Goal: Ask a question

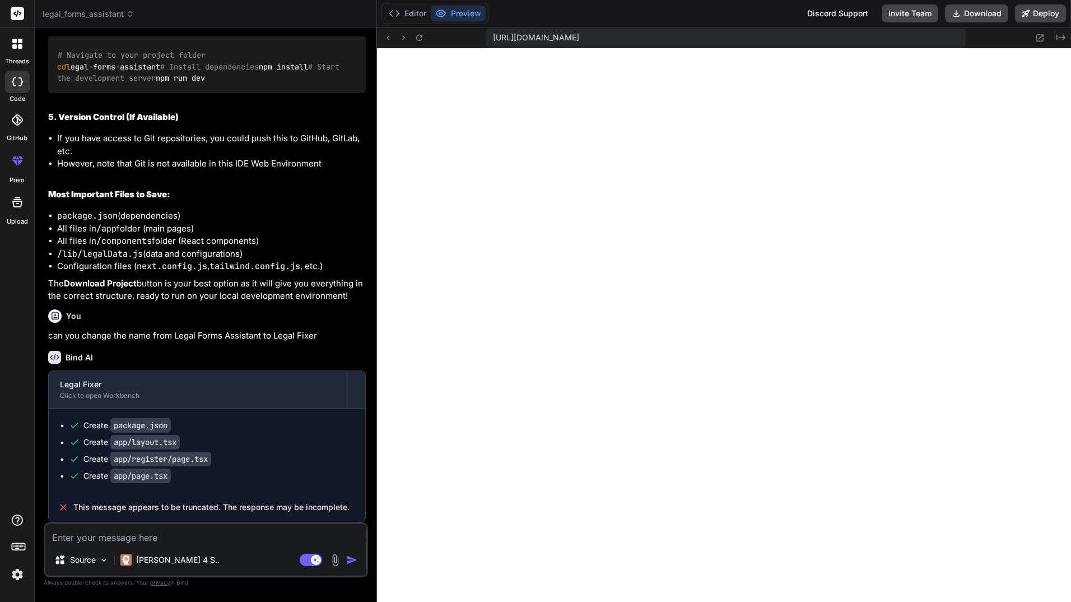
scroll to position [415, 0]
type textarea "x"
click at [1040, 35] on icon at bounding box center [1040, 38] width 10 height 10
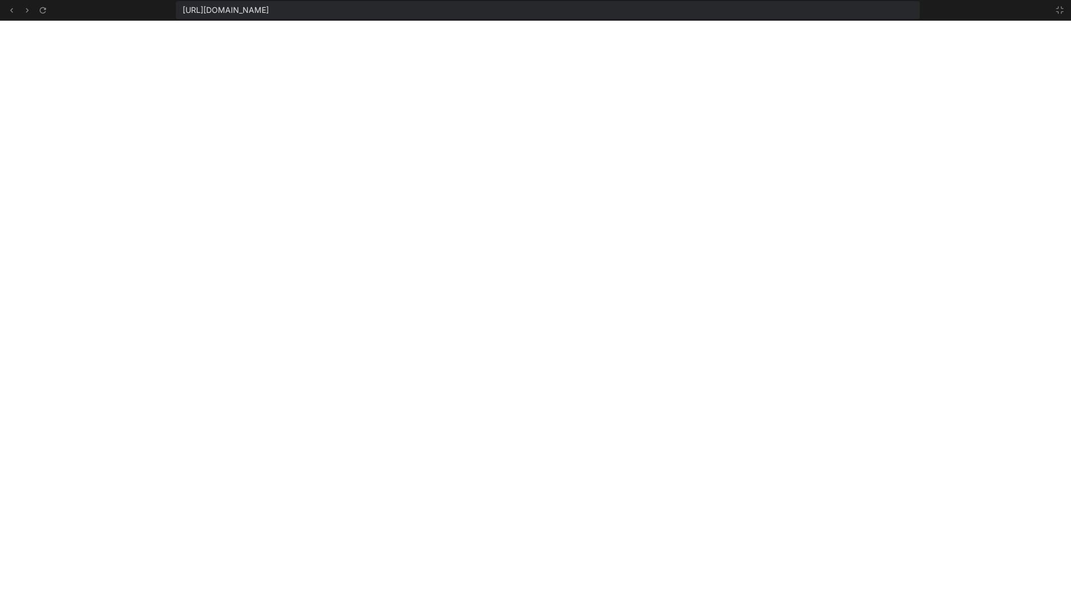
scroll to position [575, 0]
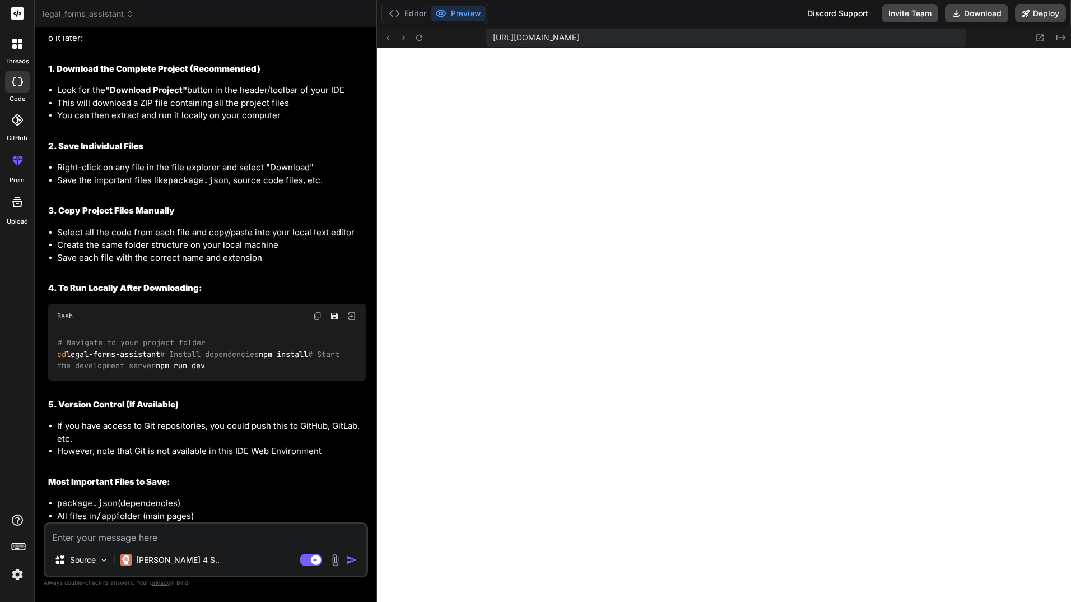
scroll to position [596, 0]
click at [1039, 36] on icon at bounding box center [1040, 38] width 10 height 10
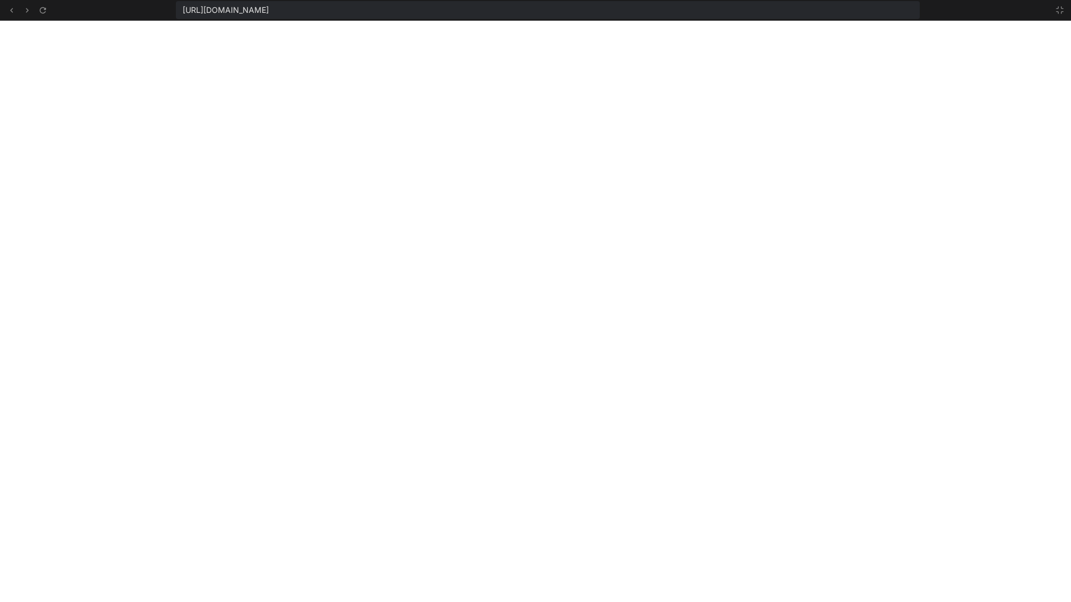
scroll to position [607, 0]
click at [1060, 7] on icon at bounding box center [1060, 10] width 9 height 9
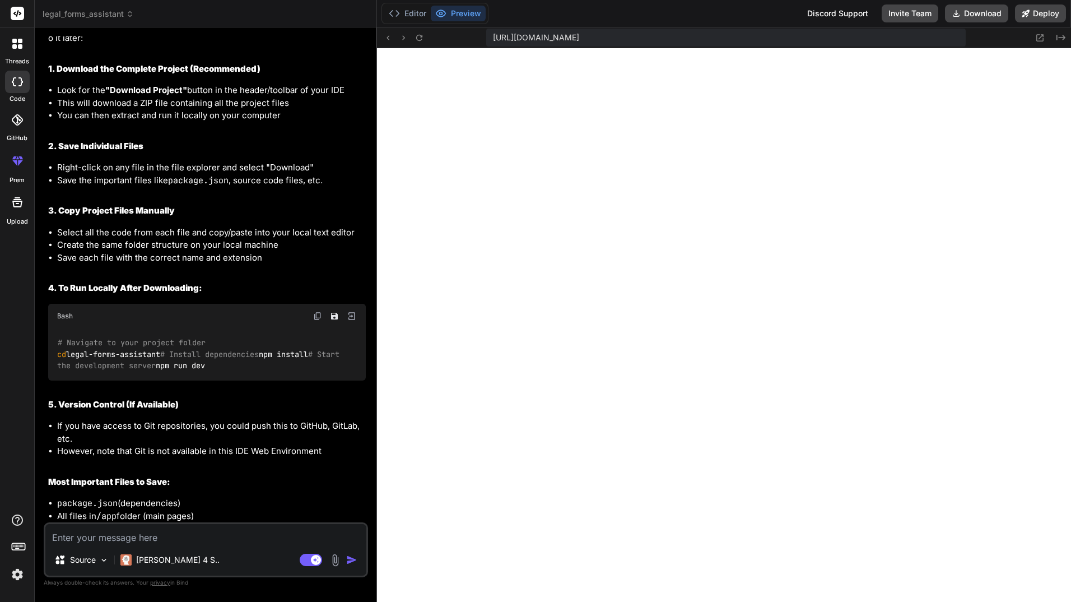
click at [111, 535] on textarea at bounding box center [205, 534] width 321 height 20
type textarea "x"
type textarea "c"
type textarea "x"
type textarea "ca"
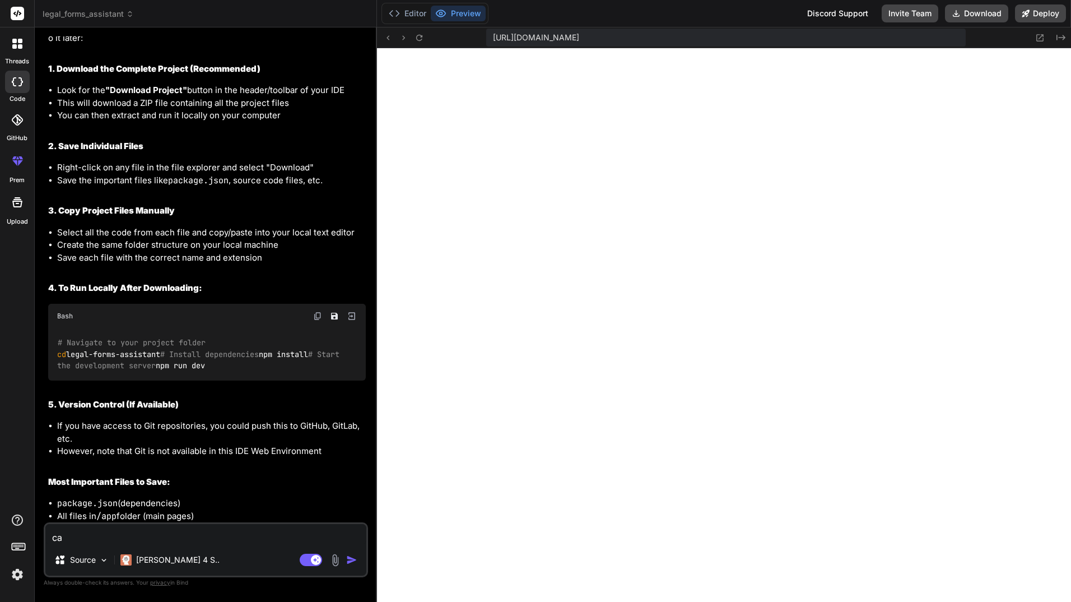
type textarea "x"
type textarea "can"
type textarea "x"
type textarea "can"
type textarea "x"
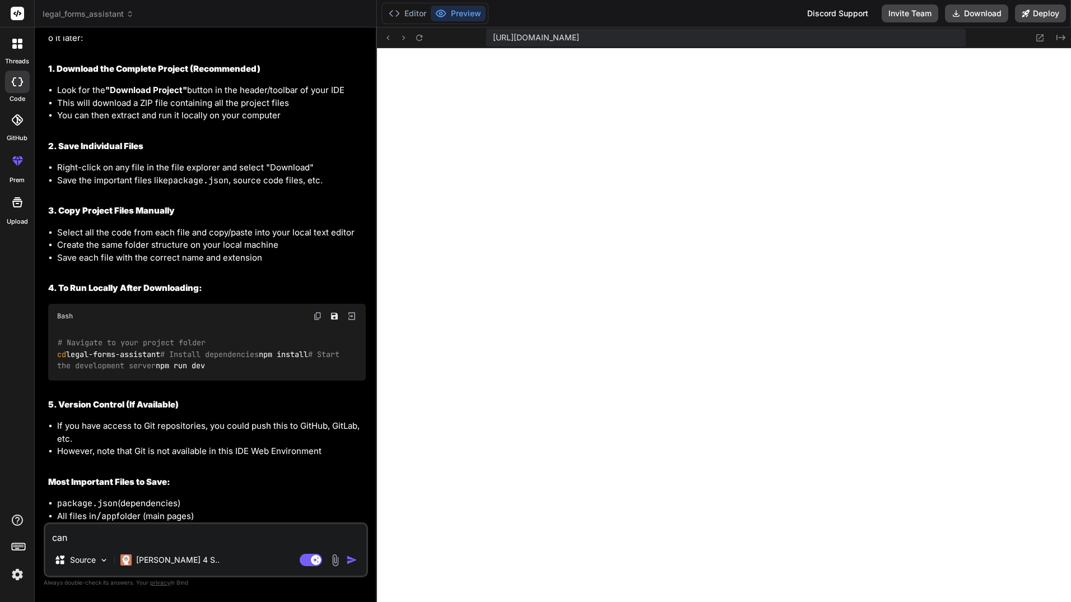
type textarea "can w"
type textarea "x"
type textarea "can"
type textarea "x"
type textarea "can y"
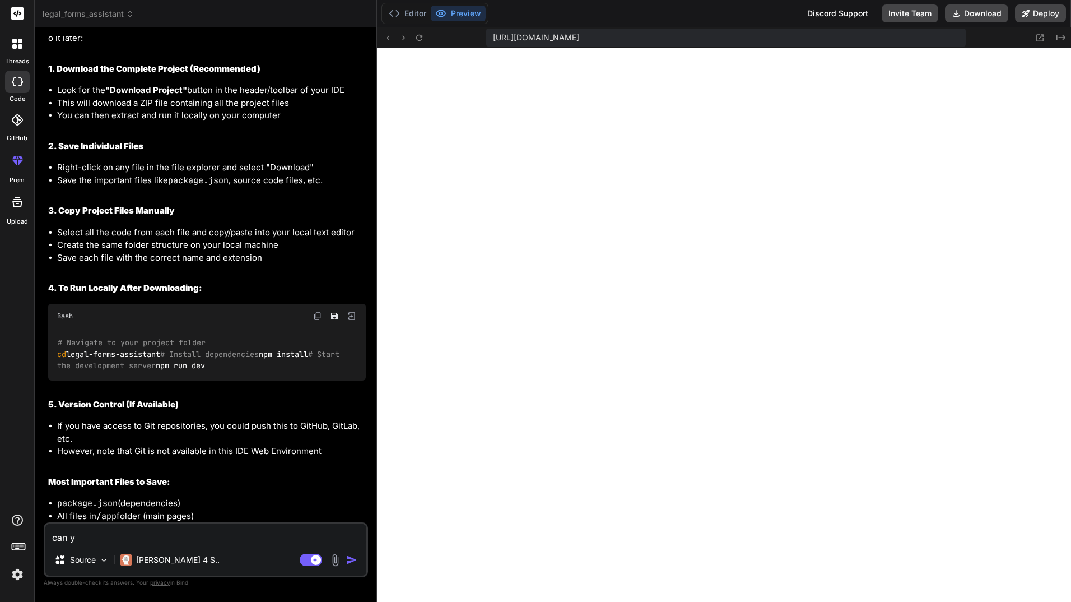
type textarea "x"
type textarea "can yo"
type textarea "x"
type textarea "can you"
type textarea "x"
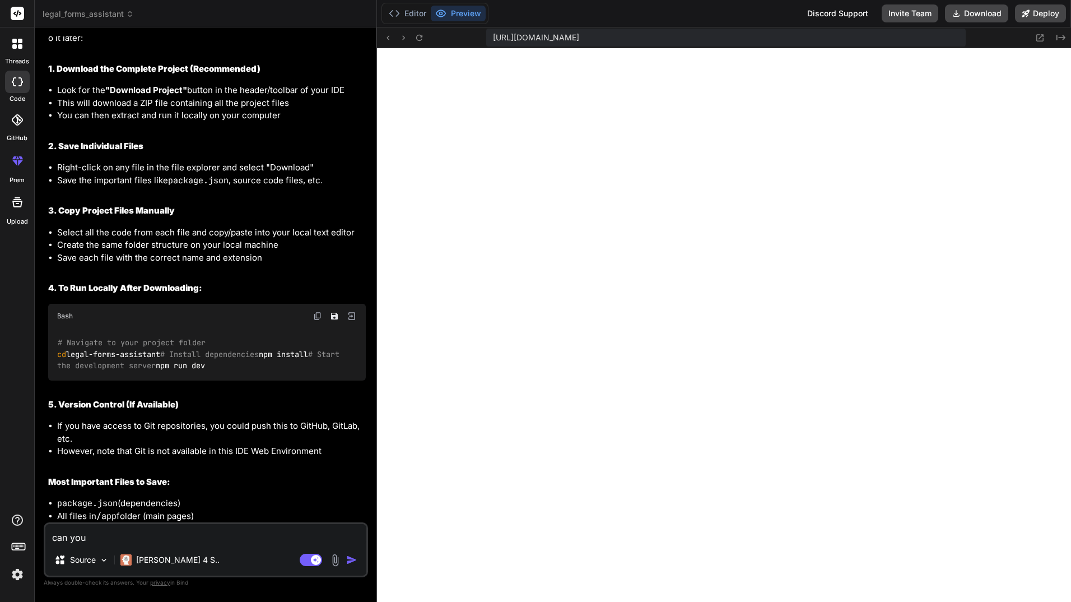
type textarea "can you"
type textarea "x"
type textarea "can you i"
type textarea "x"
type textarea "can you im"
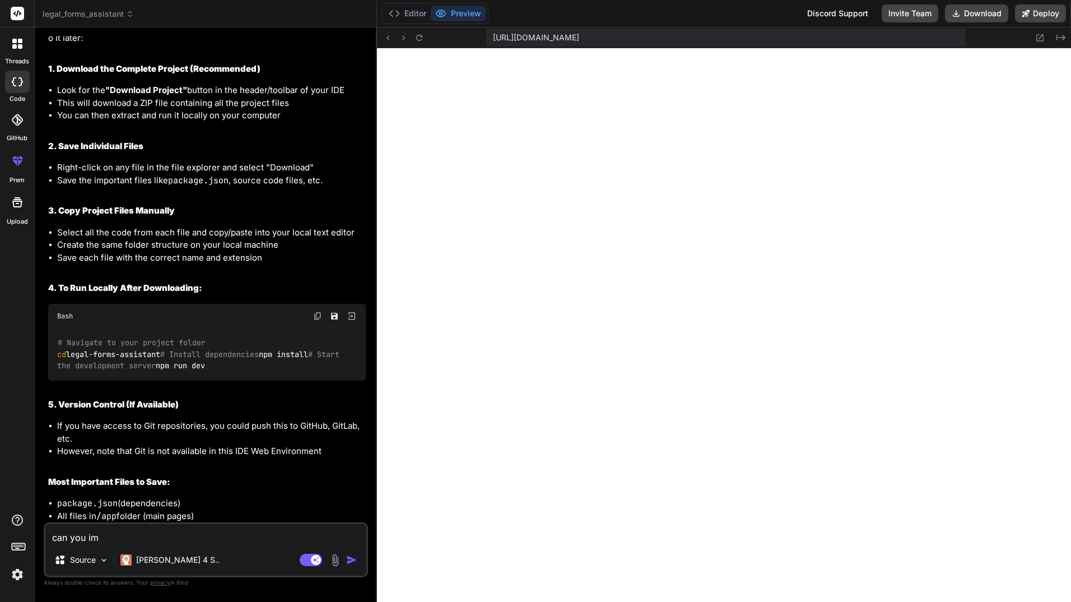
type textarea "x"
type textarea "can you imp"
type textarea "x"
type textarea "can you impr"
type textarea "x"
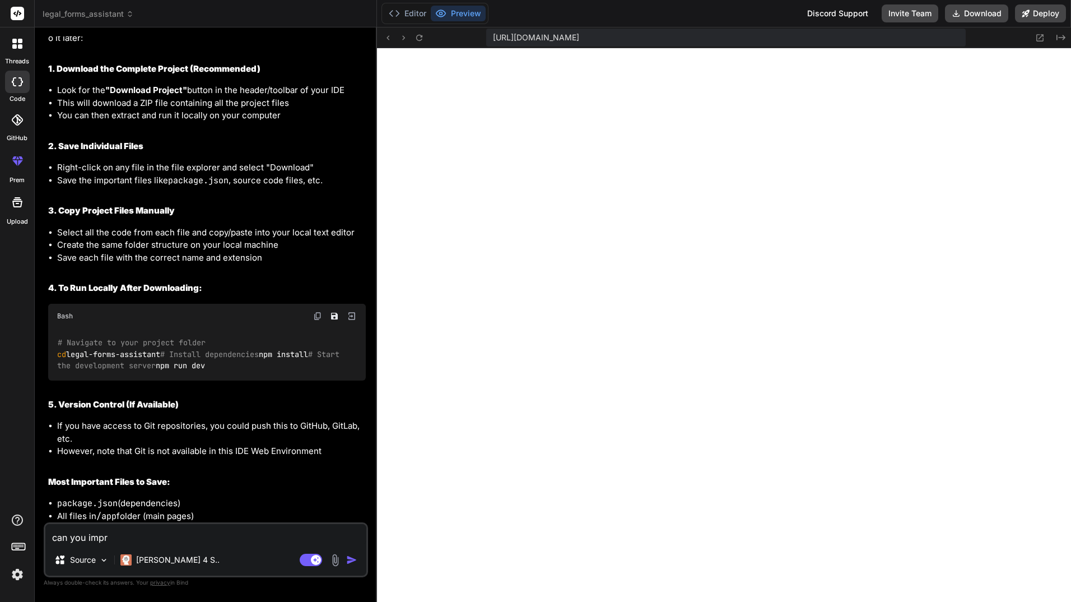
type textarea "can you impro"
type textarea "x"
type textarea "can you improv"
type textarea "x"
type textarea "can you improve"
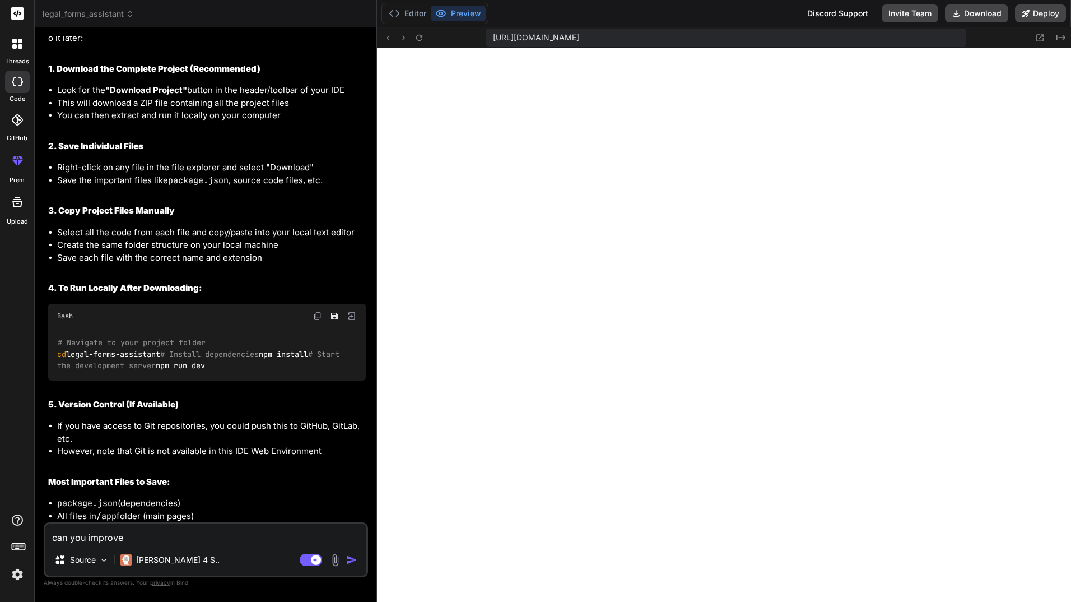
type textarea "x"
type textarea "can you improve"
type textarea "x"
type textarea "can you improve t"
type textarea "x"
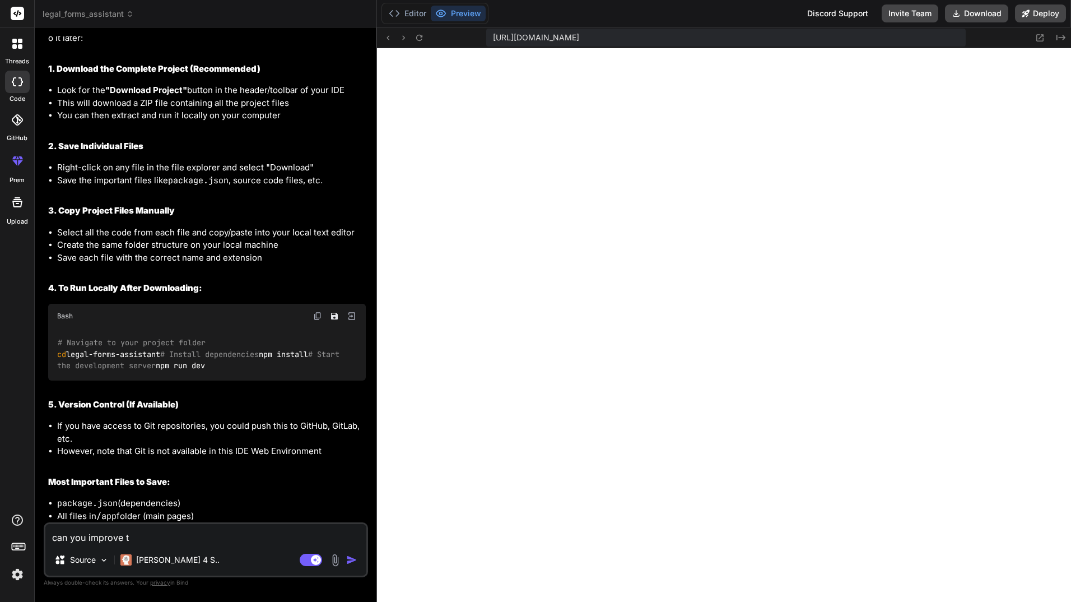
type textarea "can you improve th"
type textarea "x"
type textarea "can you improve the"
type textarea "x"
type textarea "can you improve the"
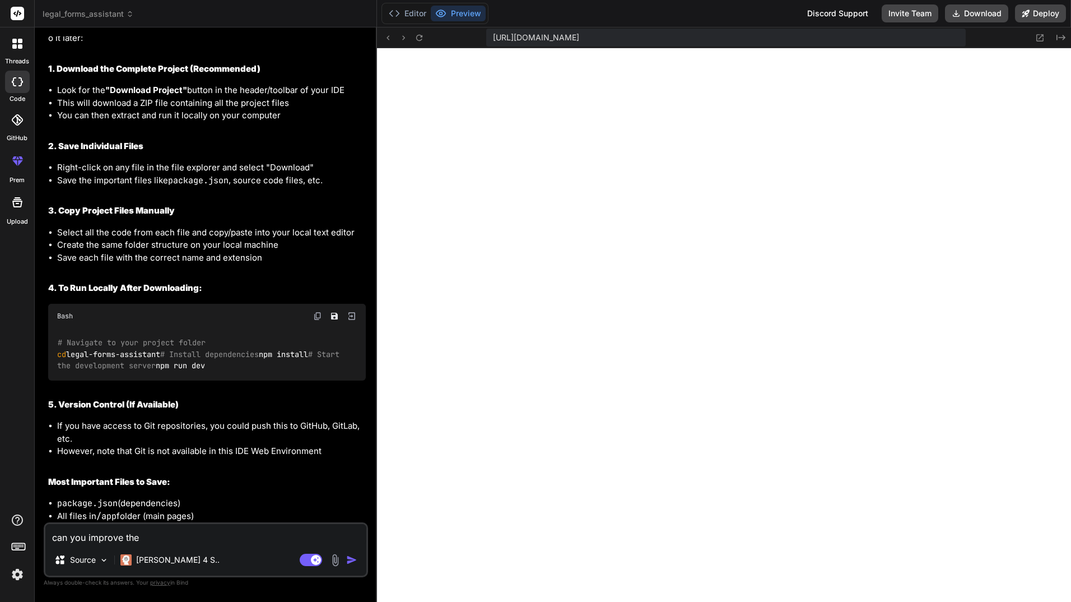
type textarea "x"
type textarea "can you improve the s"
type textarea "x"
type textarea "can you improve the se"
type textarea "x"
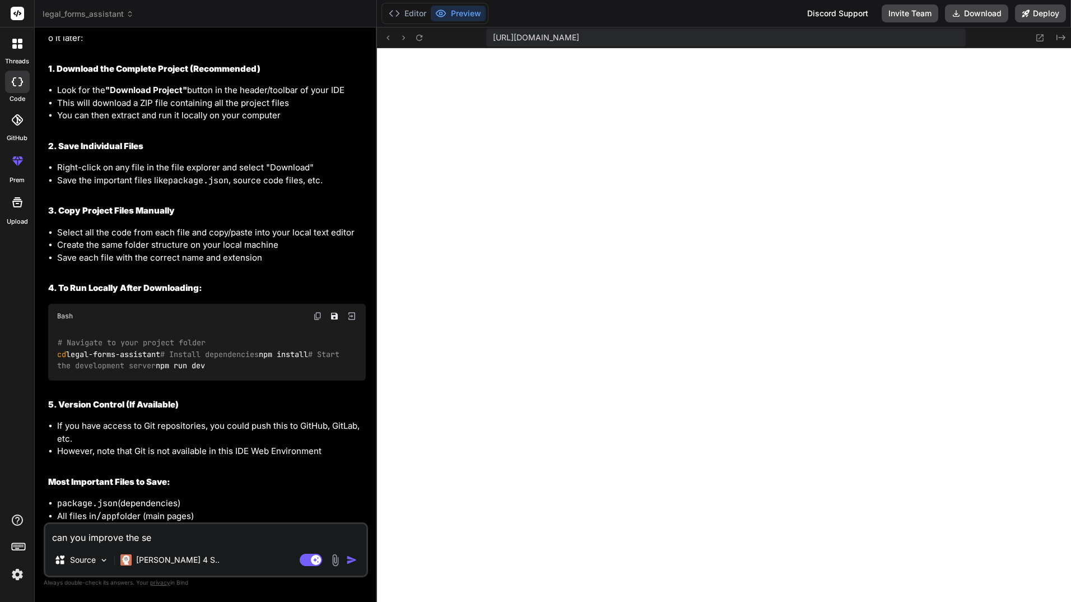
type textarea "can you improve the sea"
type textarea "x"
type textarea "can you improve the sear"
type textarea "x"
type textarea "can you improve the searc"
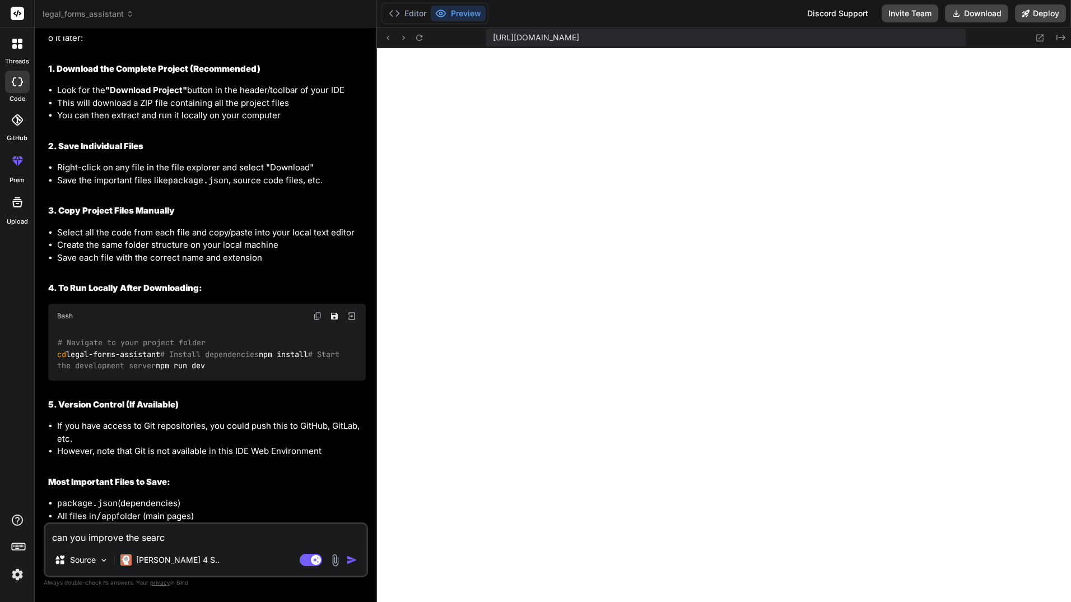
type textarea "x"
type textarea "can you improve the search"
type textarea "x"
type textarea "can you improve the search"
type textarea "x"
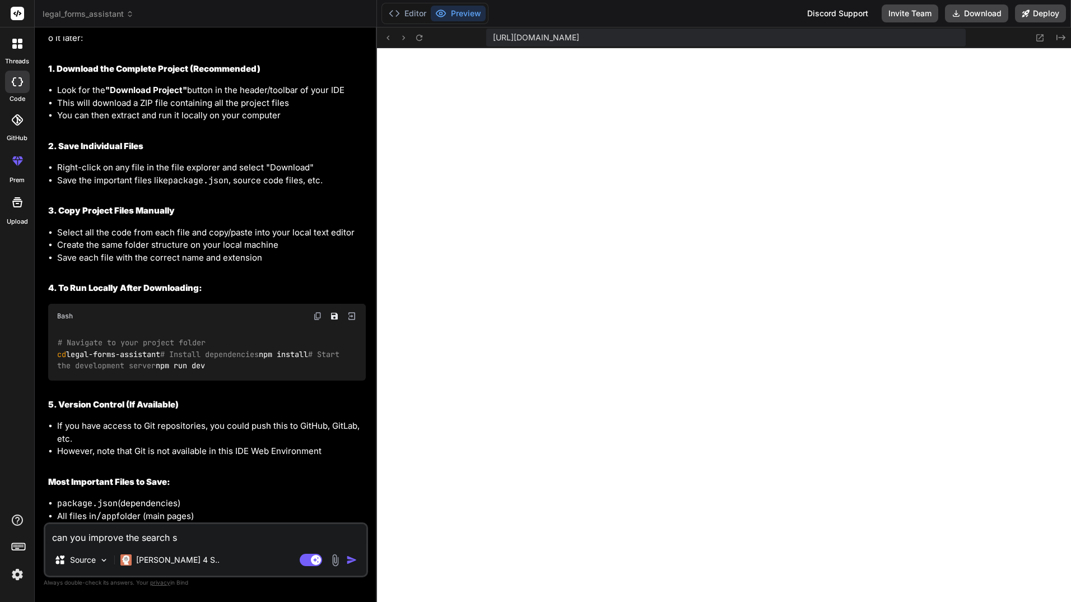
type textarea "can you improve the search so"
type textarea "x"
type textarea "can you improve the search so"
type textarea "x"
type textarea "can you improve the search so t"
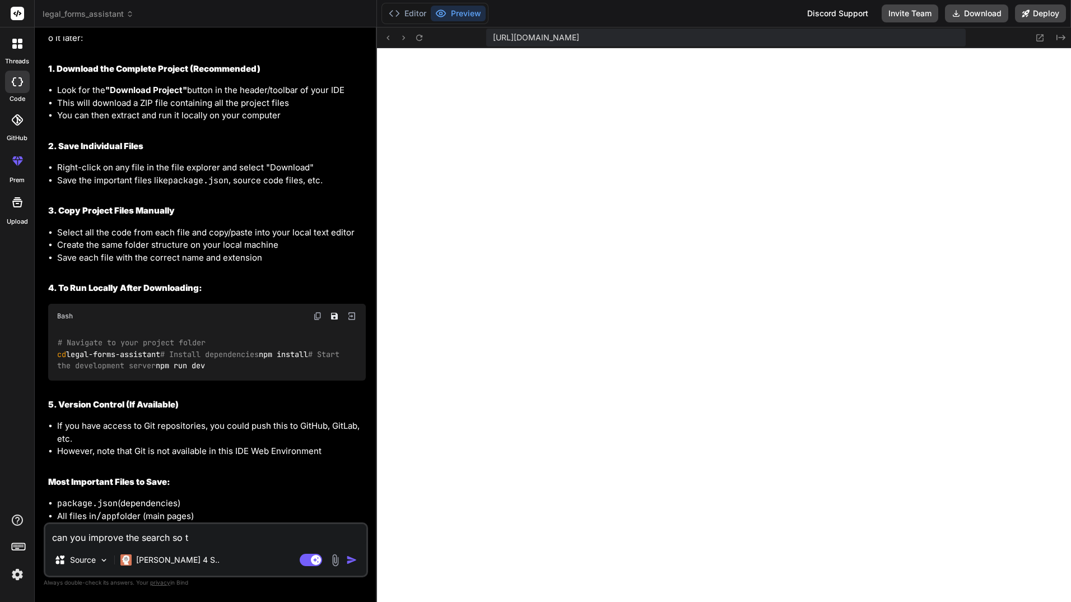
type textarea "x"
type textarea "can you improve the search so th"
type textarea "x"
type textarea "can you improve the search so tha"
type textarea "x"
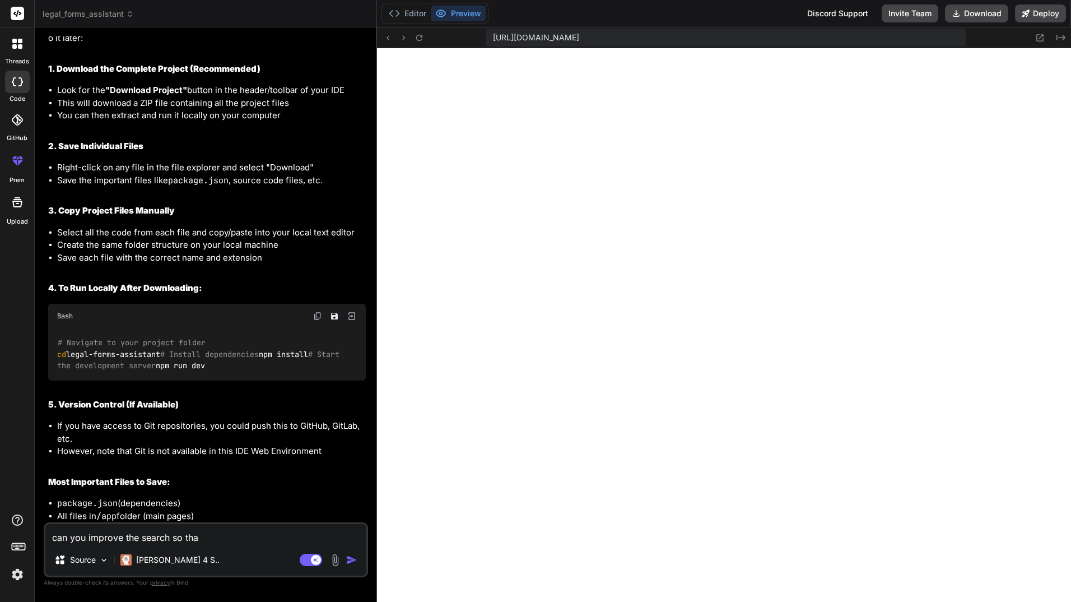
type textarea "can you improve the search so that"
type textarea "x"
type textarea "can you improve the search so that"
type textarea "x"
type textarea "can you improve the search so that t"
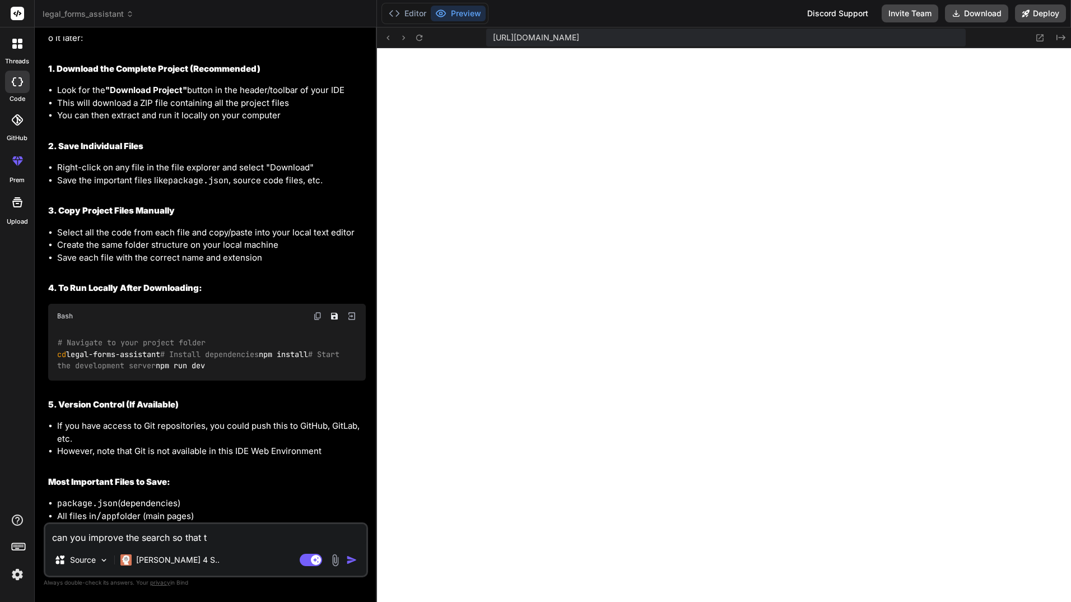
type textarea "x"
type textarea "can you improve the search so that th"
type textarea "x"
type textarea "can you improve the search so that the"
type textarea "x"
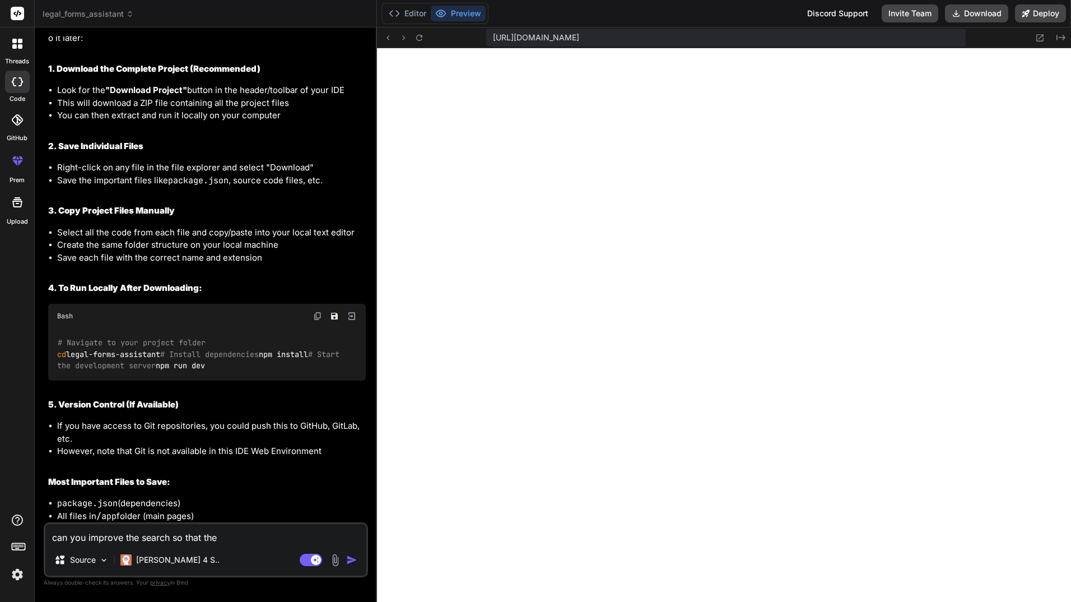
type textarea "can you improve the search so that the"
type textarea "x"
type textarea "can you improve the search so that the s"
type textarea "x"
type textarea "can you improve the search so that the su"
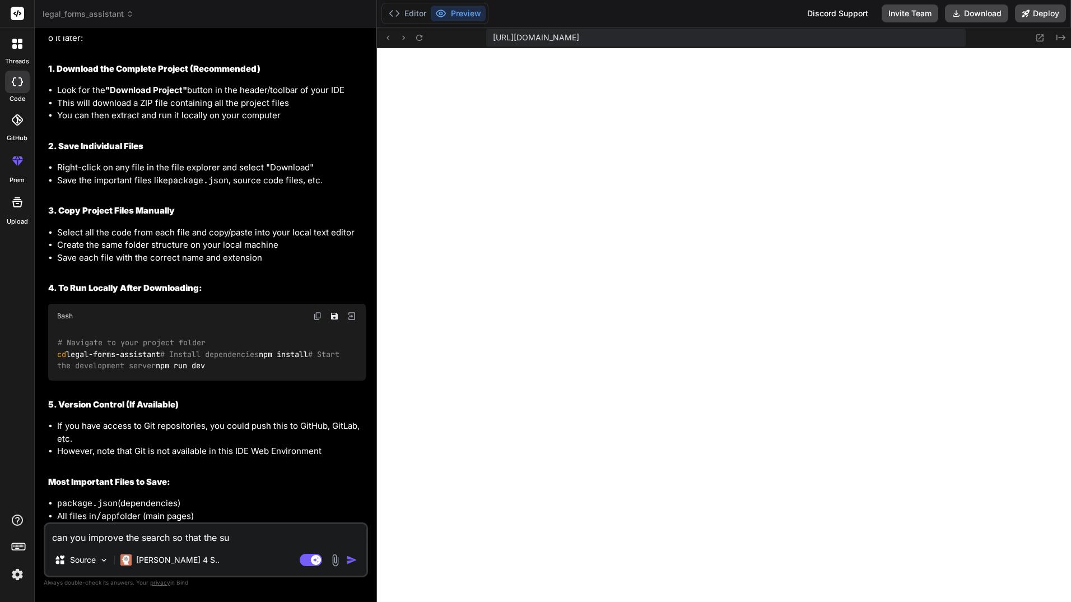
type textarea "x"
type textarea "can you improve the search so that the s"
type textarea "x"
type textarea "can you improve the search so that the"
type textarea "x"
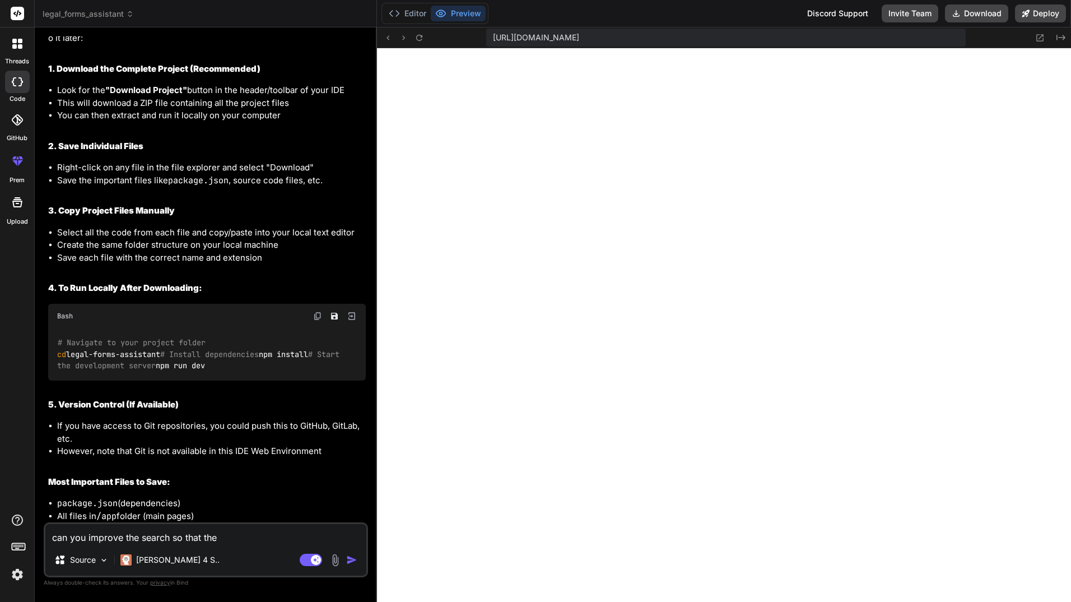
type textarea "can you improve the search so that the"
type textarea "x"
type textarea "can you improve the search so that th"
type textarea "x"
type textarea "can you improve the search so that t"
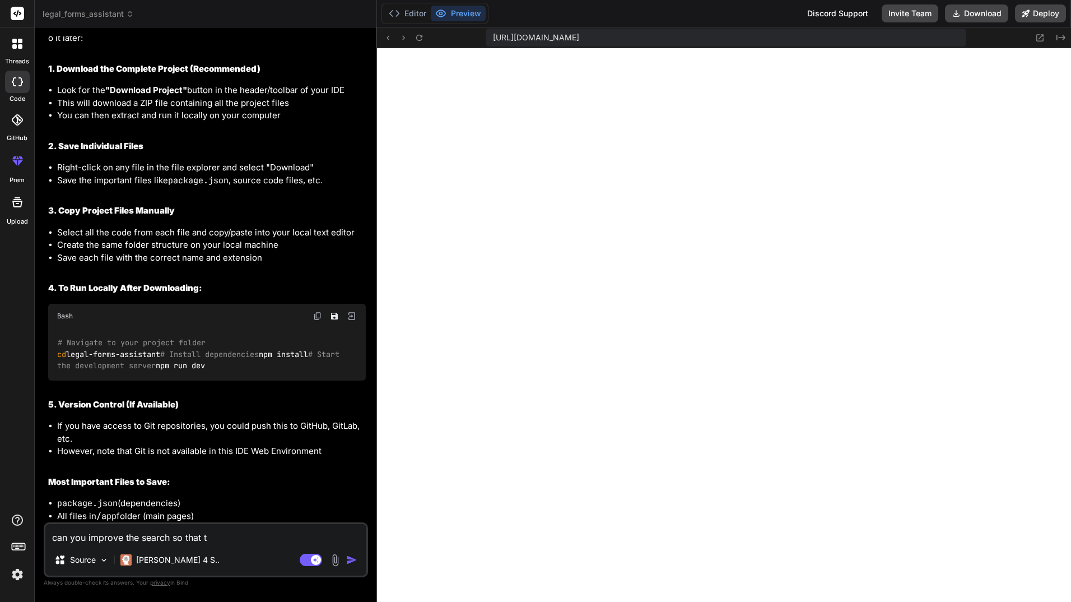
type textarea "x"
type textarea "can you improve the search so that"
type textarea "x"
type textarea "can you improve the search so that s"
type textarea "x"
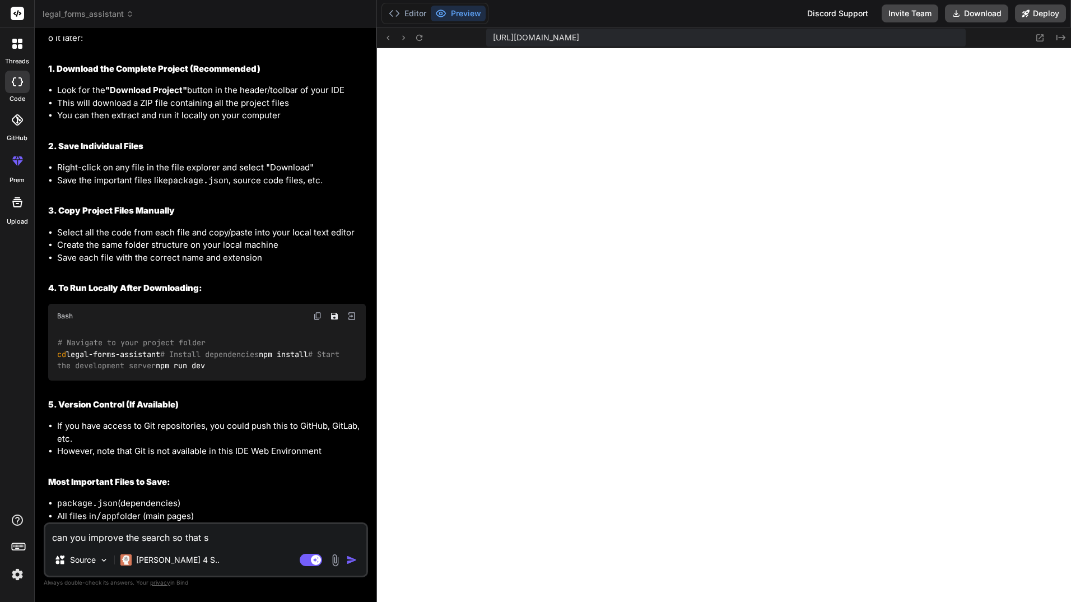
type textarea "can you improve the search so that si"
type textarea "x"
type textarea "can you improve the search so that sim"
type textarea "x"
type textarea "can you improve the search so that simi"
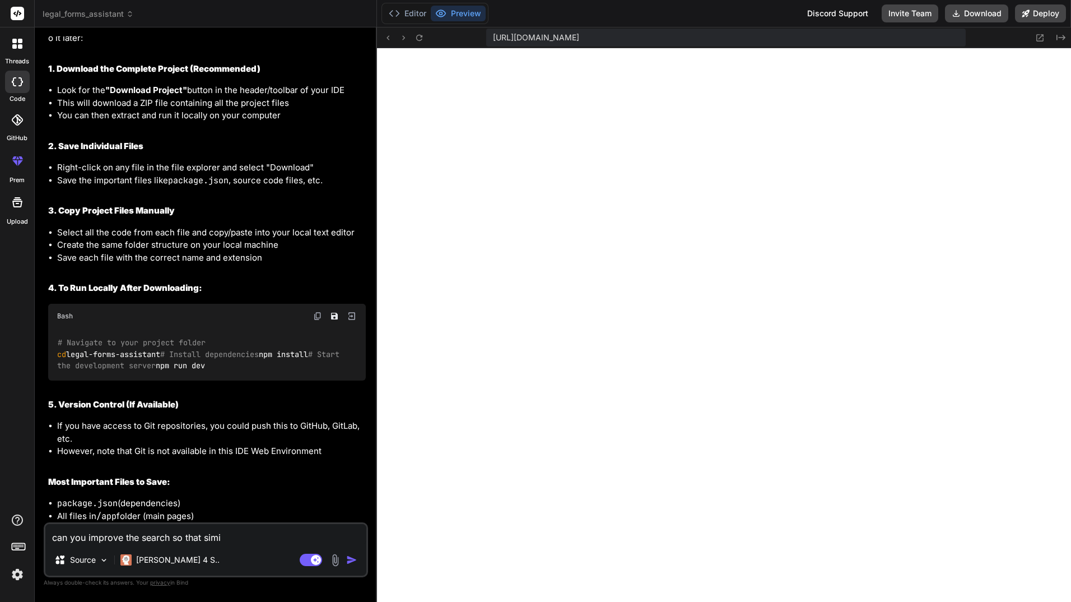
type textarea "x"
type textarea "can you improve the search so that simil"
type textarea "x"
type textarea "can you improve the search so that simila"
type textarea "x"
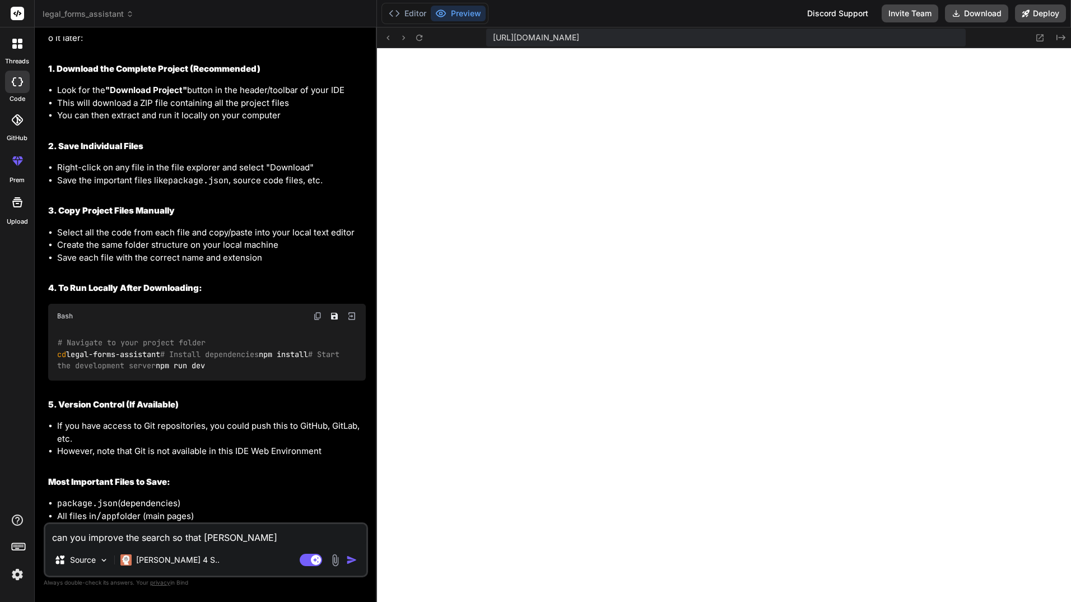
type textarea "can you improve the search so that similar"
type textarea "x"
type textarea "can you improve the search so that similar"
type textarea "x"
type textarea "can you improve the search so that similar w"
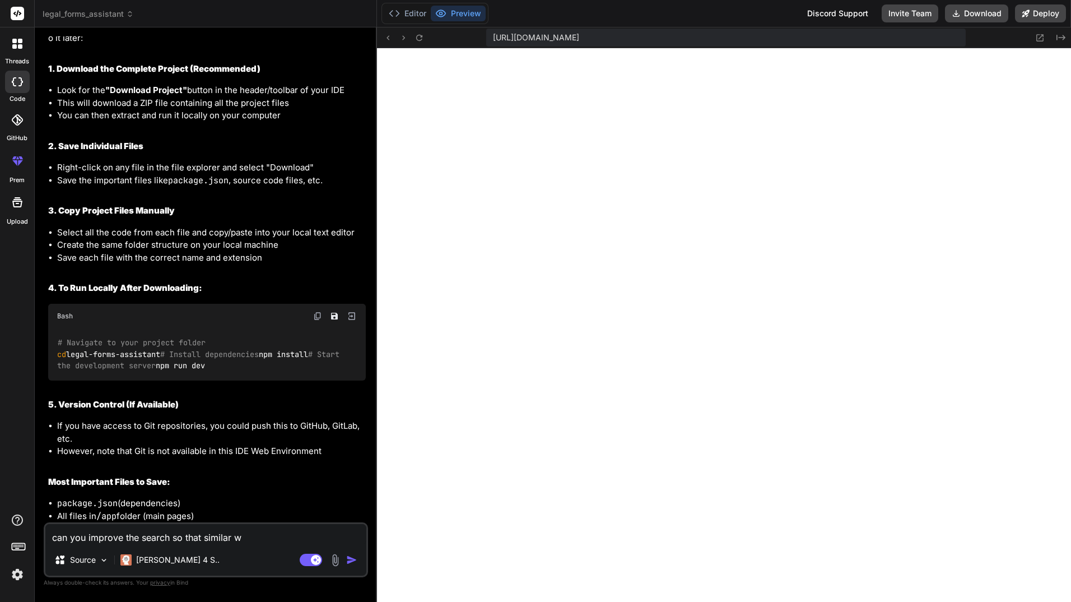
type textarea "x"
type textarea "can you improve the search so that similar wo"
type textarea "x"
type textarea "can you improve the search so that similar wor"
type textarea "x"
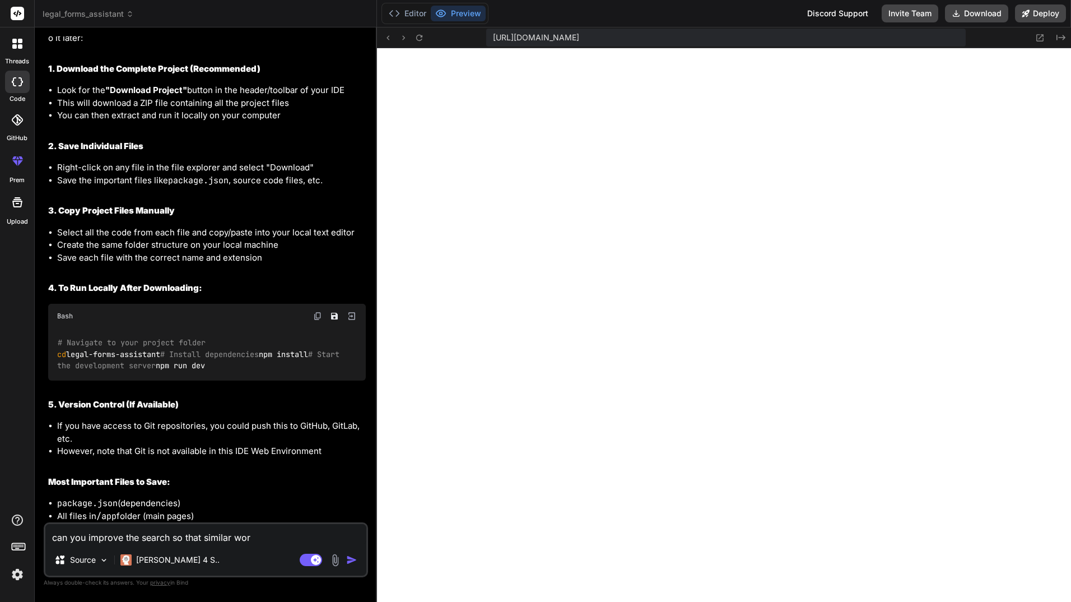
type textarea "can you improve the search so that similar word"
type textarea "x"
type textarea "can you improve the search so that similar words"
type textarea "x"
type textarea "can you improve the search so that similar words"
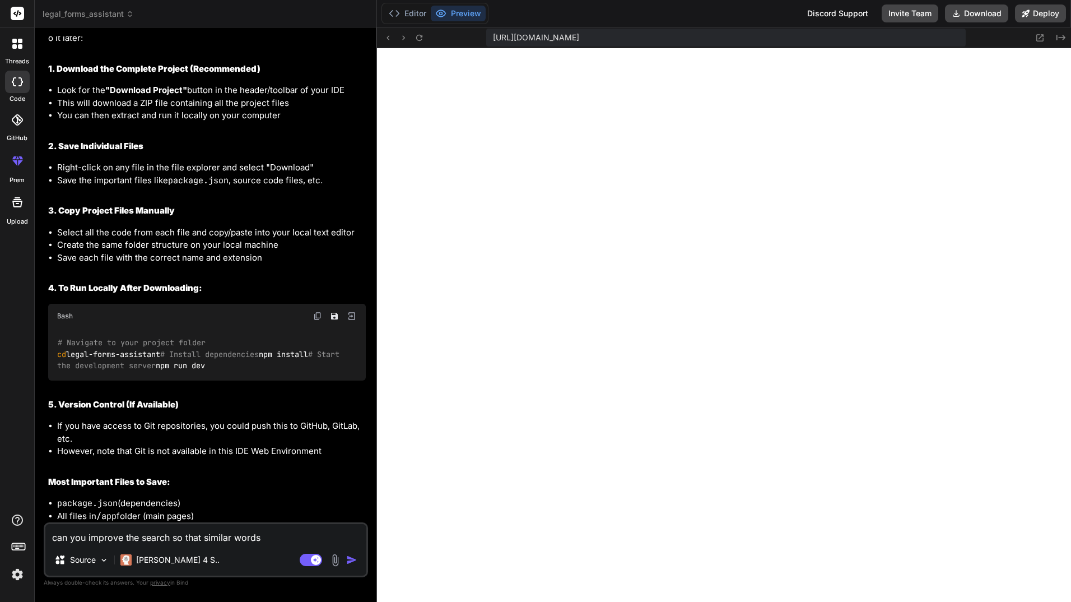
type textarea "x"
type textarea "can you improve the search so that similar words c"
type textarea "x"
type textarea "can you improve the search so that similar words co"
type textarea "x"
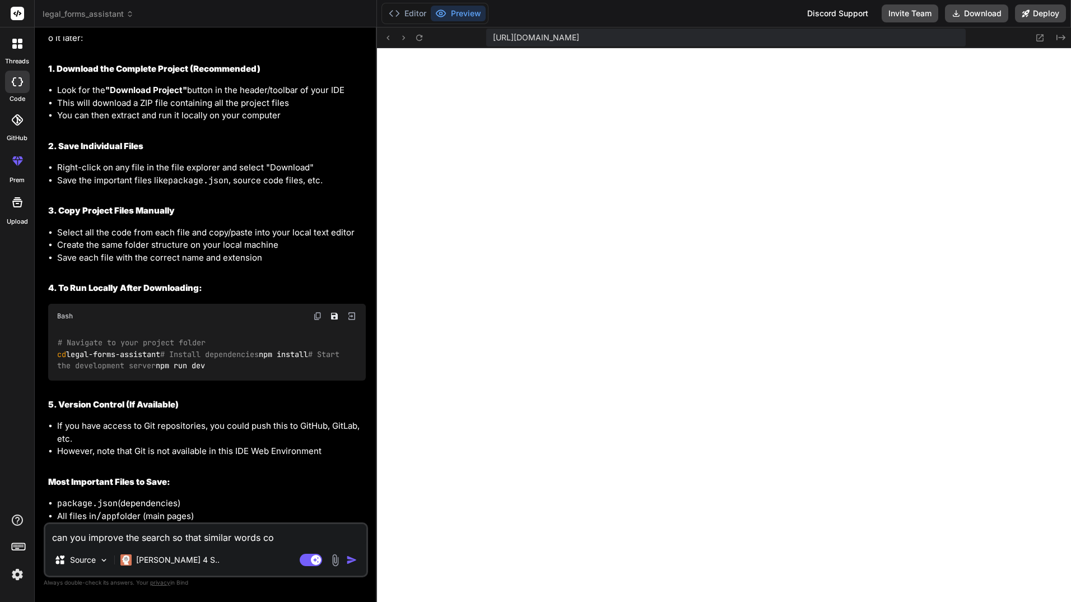
type textarea "can you improve the search so that similar words c"
type textarea "x"
type textarea "can you improve the search so that similar words"
type textarea "x"
type textarea "can you improve the search so that similar words b"
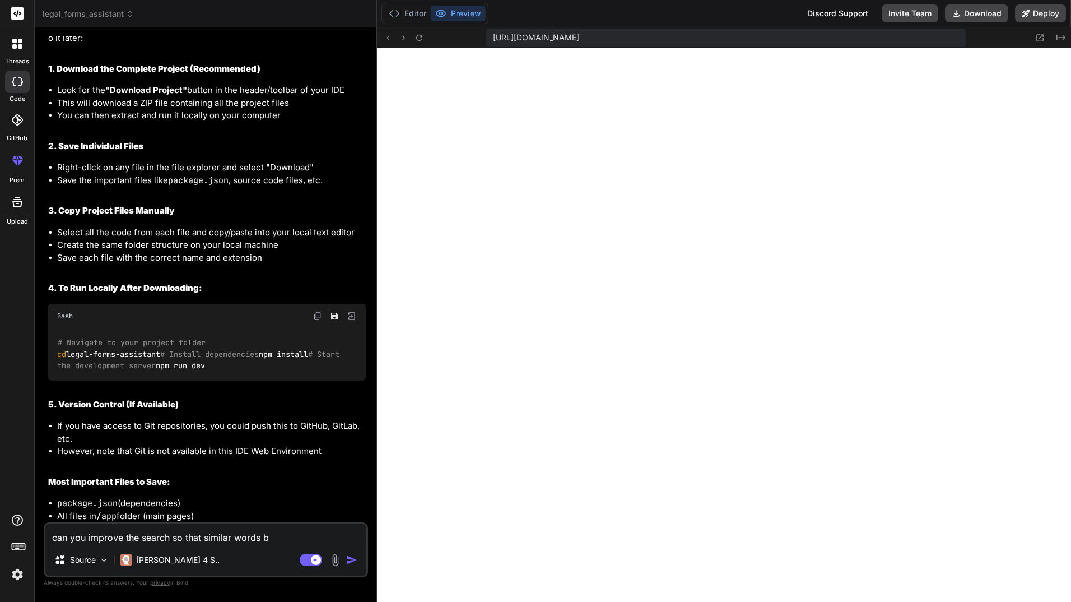
type textarea "x"
type textarea "can you improve the search so that similar words br"
type textarea "x"
type textarea "can you improve the search so that similar words bri"
type textarea "x"
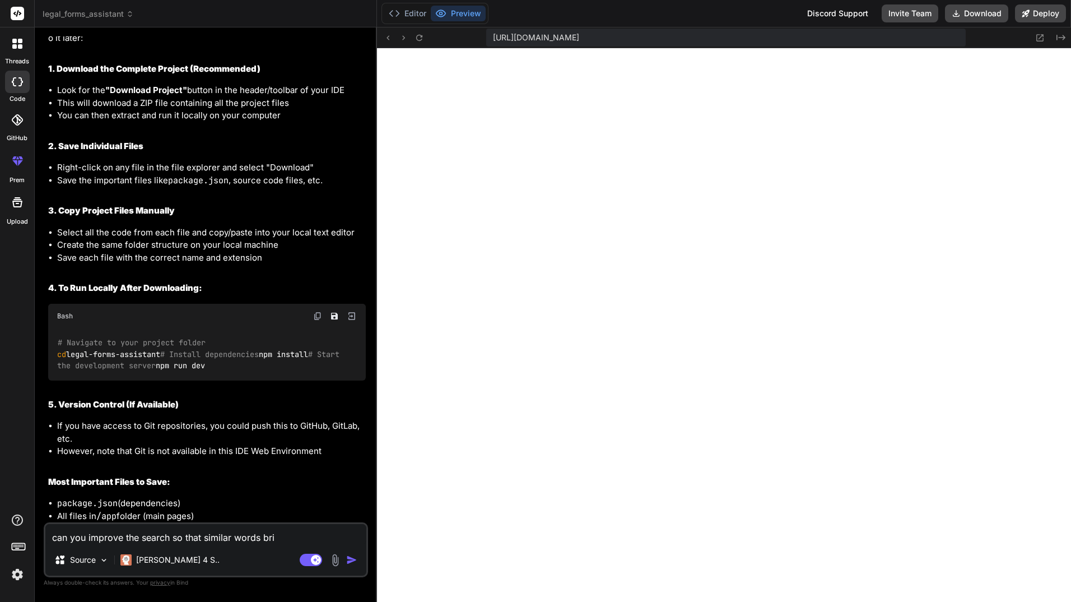
type textarea "can you improve the search so that similar words br"
type textarea "x"
type textarea "can you improve the search so that similar words b"
type textarea "x"
type textarea "can you improve the search so that similar words"
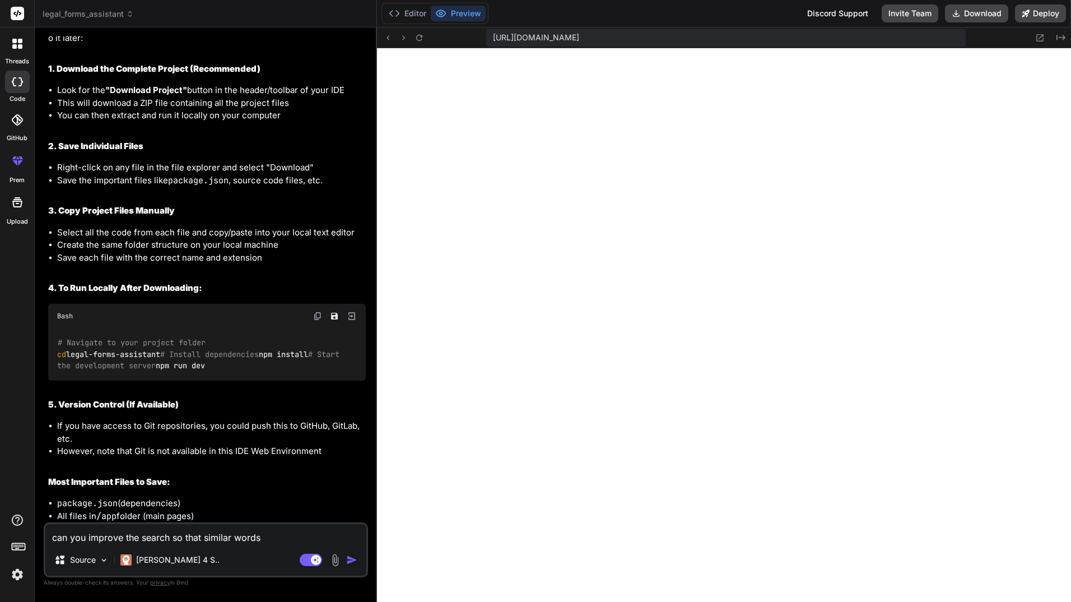
type textarea "x"
type textarea "can you improve the search so that similar words t"
type textarea "x"
type textarea "can you improve the search so that similar words ti"
type textarea "x"
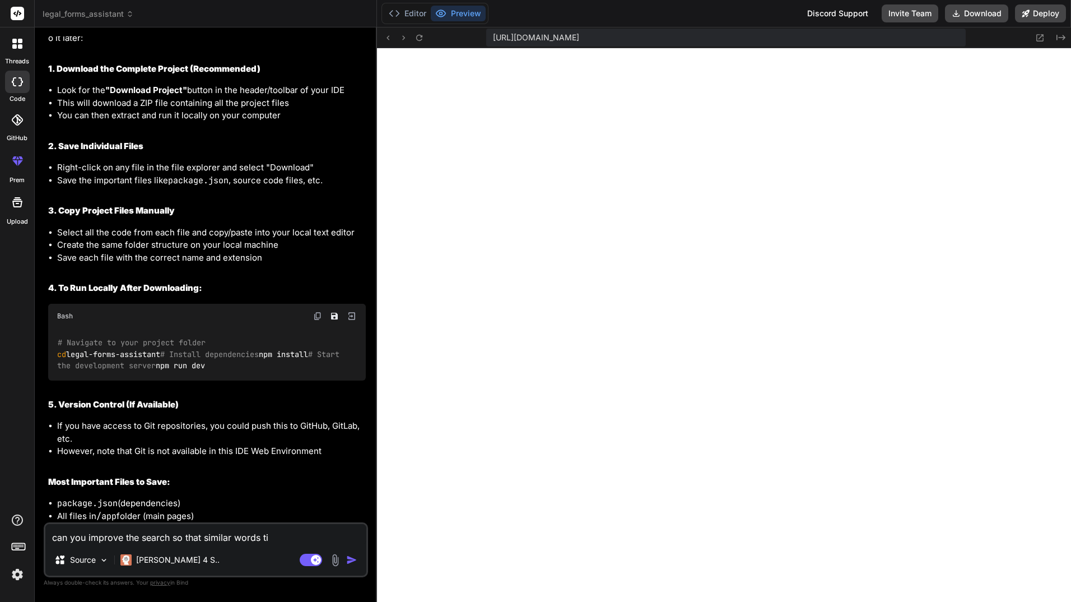
type textarea "can you improve the search so that similar words tie"
type textarea "x"
type textarea "can you improve the search so that similar words tie"
type textarea "x"
type textarea "can you improve the search so that similar words tie i"
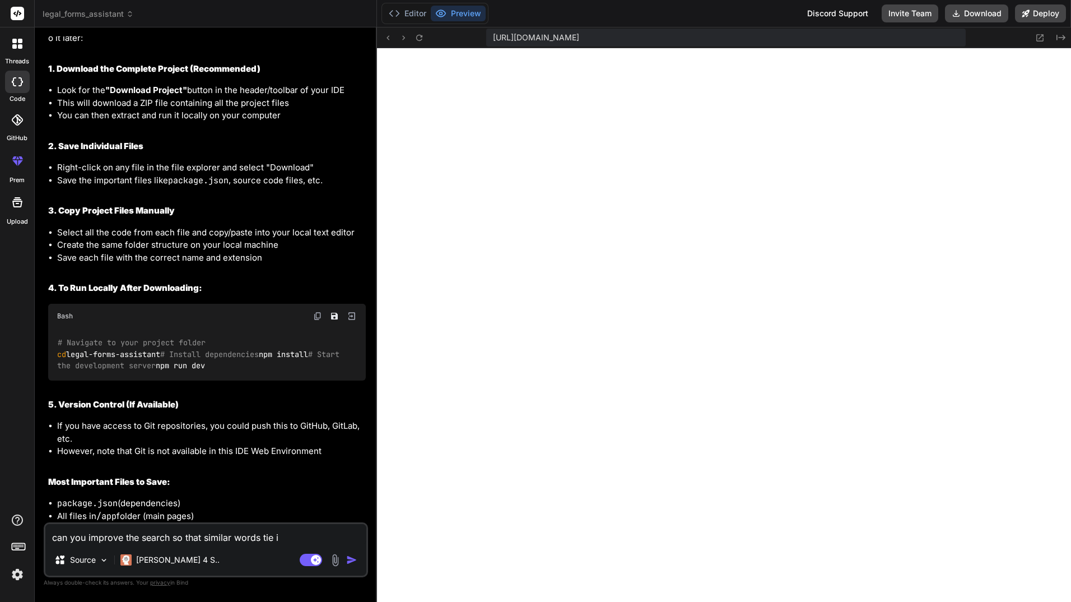
type textarea "x"
type textarea "can you improve the search so that similar words tie in"
type textarea "x"
type textarea "can you improve the search so that similar words tie int"
type textarea "x"
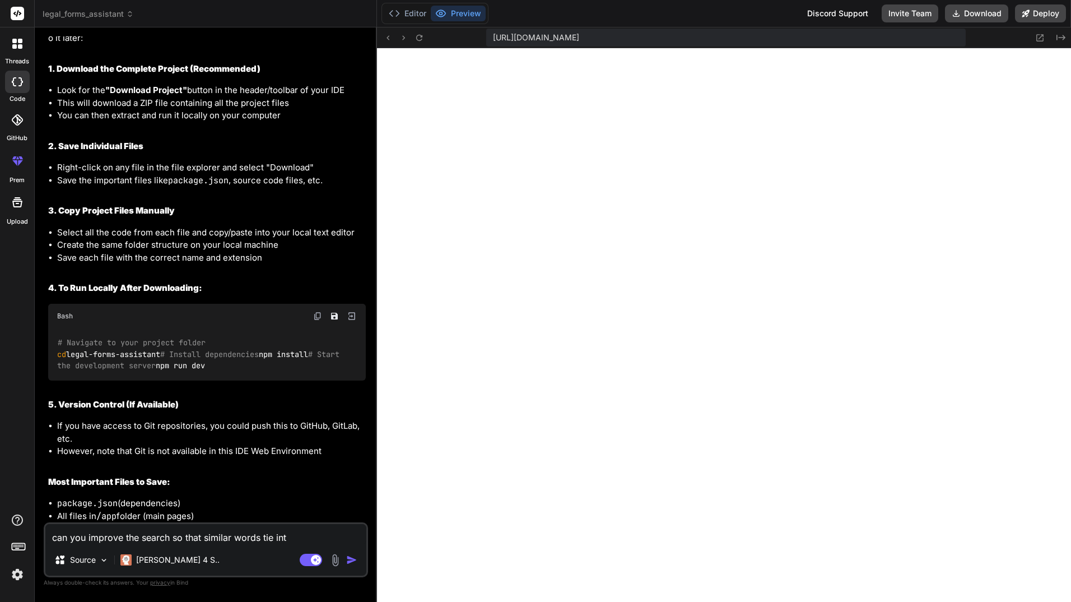
type textarea "can you improve the search so that similar words tie into"
type textarea "x"
type textarea "can you improve the search so that similar words tie into"
type textarea "x"
type textarea "can you improve the search so that similar words tie into t"
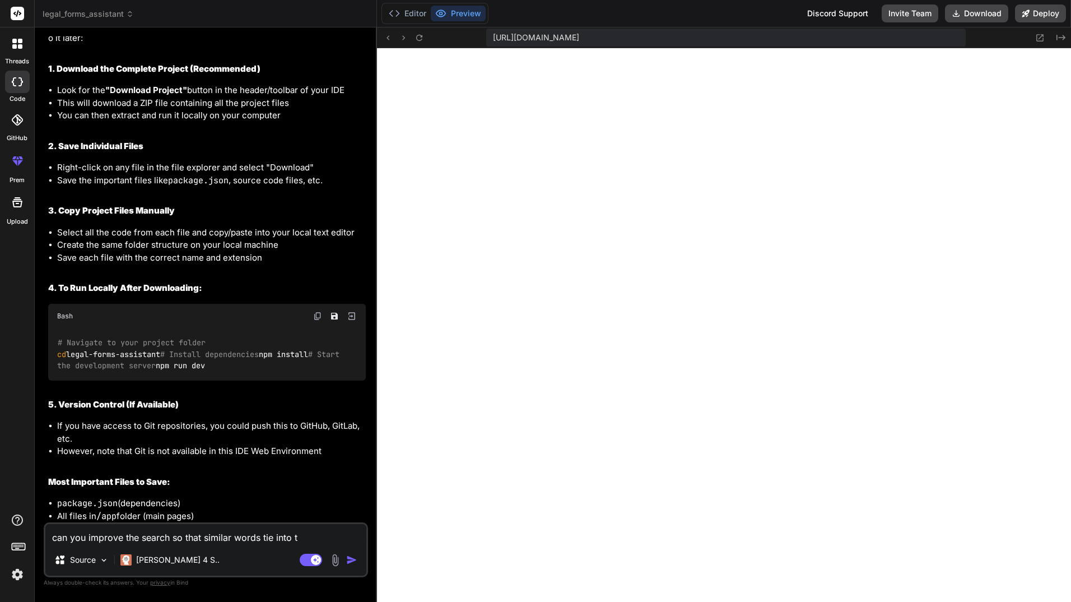
type textarea "x"
type textarea "can you improve the search so that similar words tie into th"
type textarea "x"
type textarea "can you improve the search so that similar words tie into the"
type textarea "x"
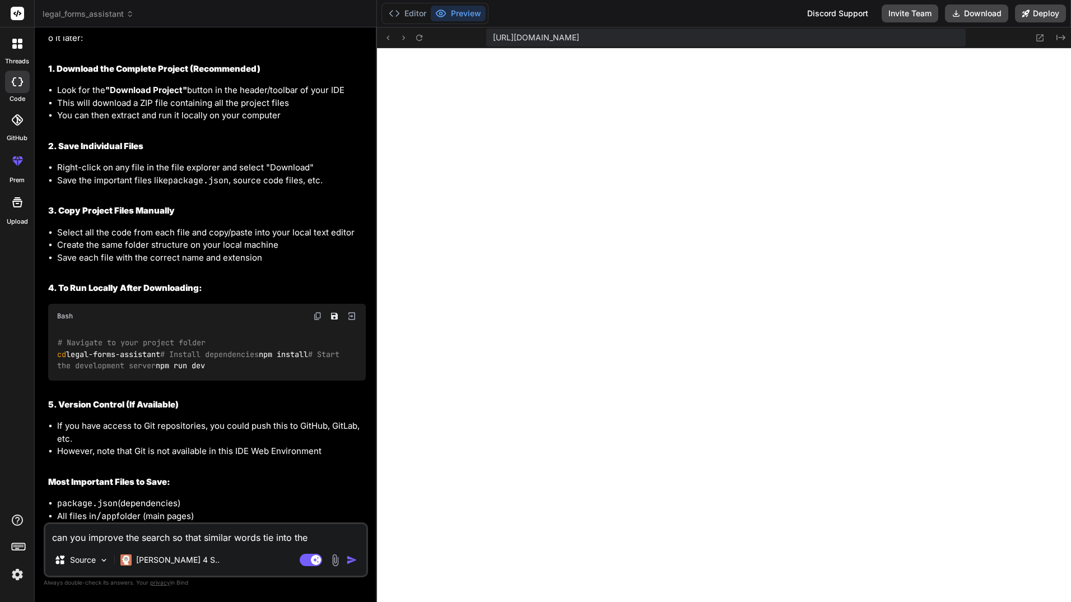
type textarea "can you improve the search so that similar words tie into the"
type textarea "x"
type textarea "can you improve the search so that similar words tie into the s"
type textarea "x"
type textarea "can you improve the search so that similar words tie into the sa"
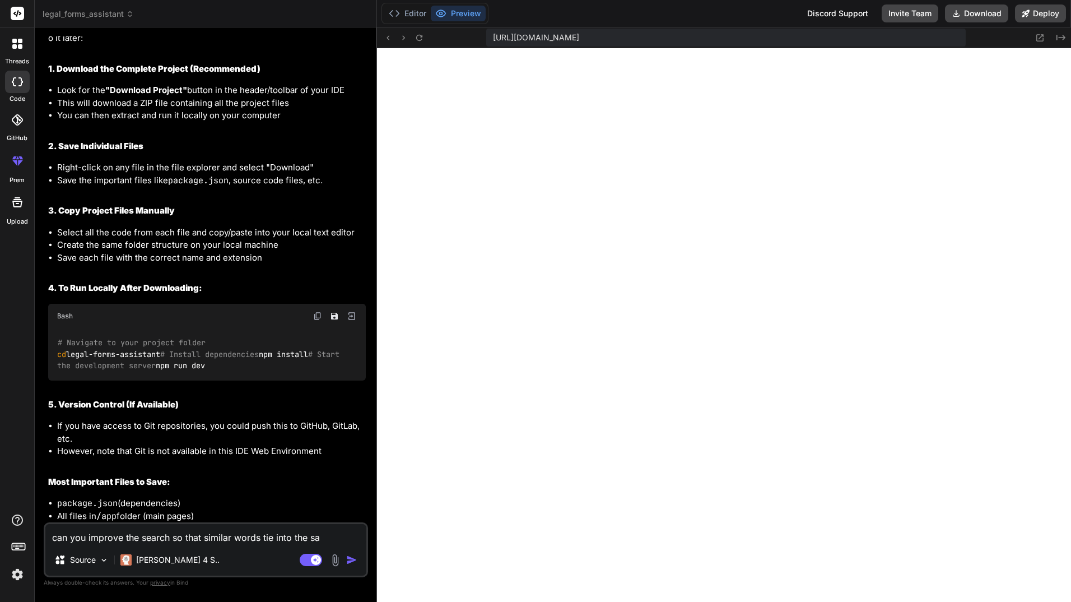
type textarea "x"
type textarea "can you improve the search so that similar words tie into the sam"
type textarea "x"
type textarea "can you improve the search so that similar words tie into the same"
type textarea "x"
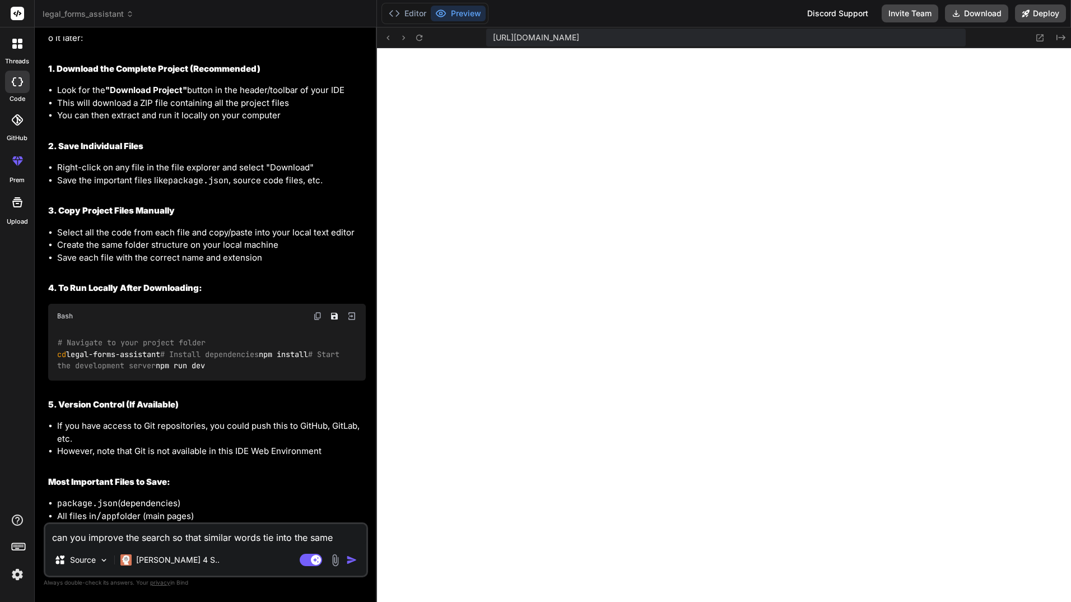
type textarea "can you improve the search so that similar words tie into the same"
type textarea "x"
type textarea "can you improve the search so that similar words tie into the same s"
type textarea "x"
type textarea "can you improve the search so that similar words tie into the same sc"
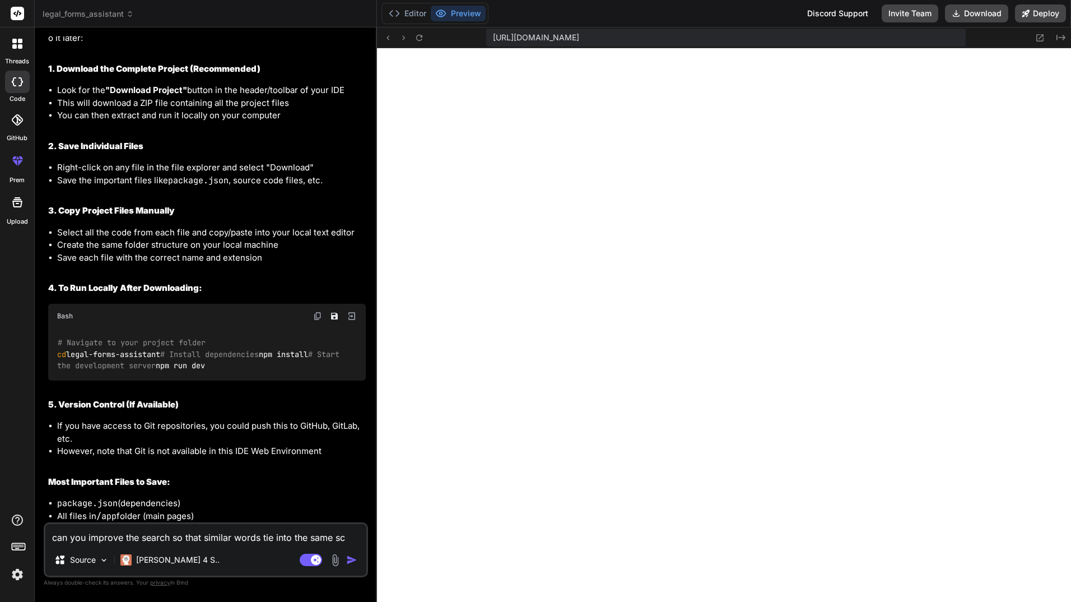
type textarea "x"
type textarea "can you improve the search so that similar words tie into the same sce"
type textarea "x"
type textarea "can you improve the search so that similar words tie into the same scen"
type textarea "x"
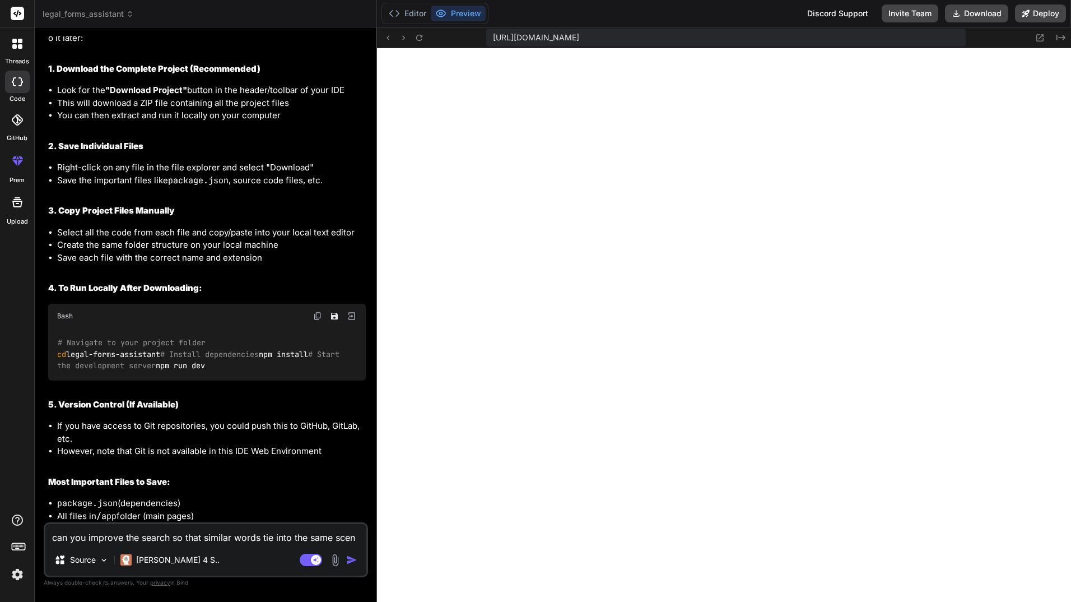
type textarea "can you improve the search so that similar words tie into the same scena"
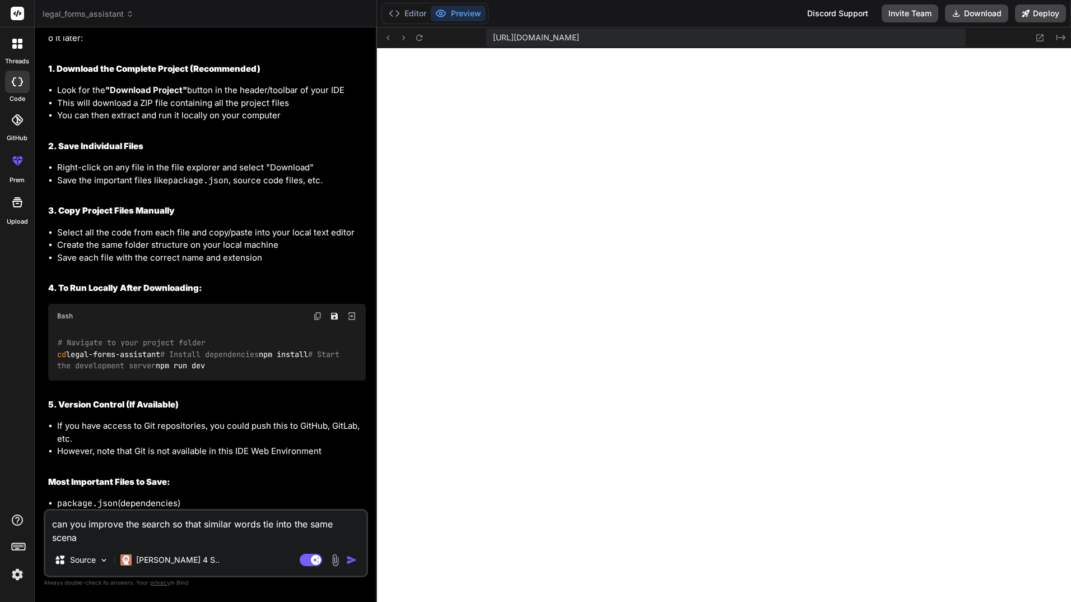
type textarea "x"
type textarea "can you improve the search so that similar words tie into the same scenar"
type textarea "x"
type textarea "can you improve the search so that similar words tie into the same scenari"
type textarea "x"
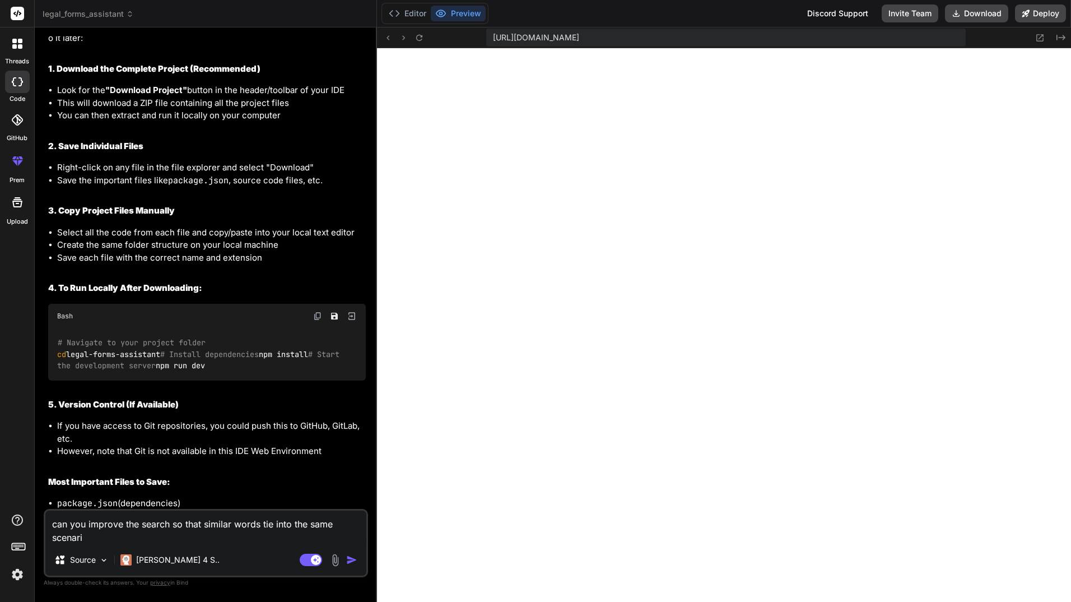
type textarea "can you improve the search so that similar words tie into the same scenario"
type textarea "x"
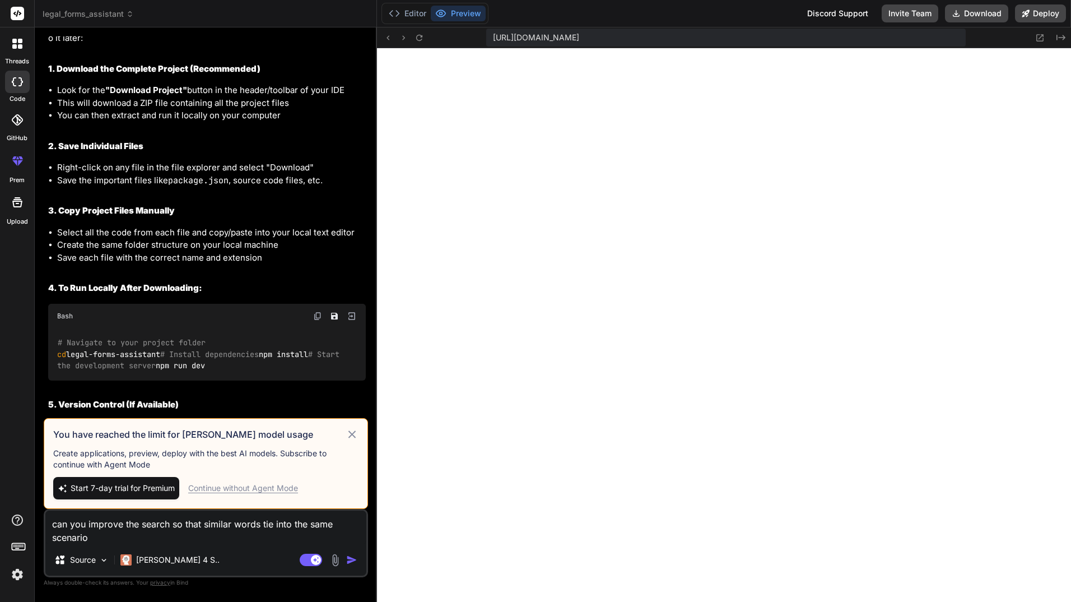
type textarea "can you improve the search so that similar words tie into the same scenario"
click at [350, 433] on icon at bounding box center [352, 434] width 13 height 13
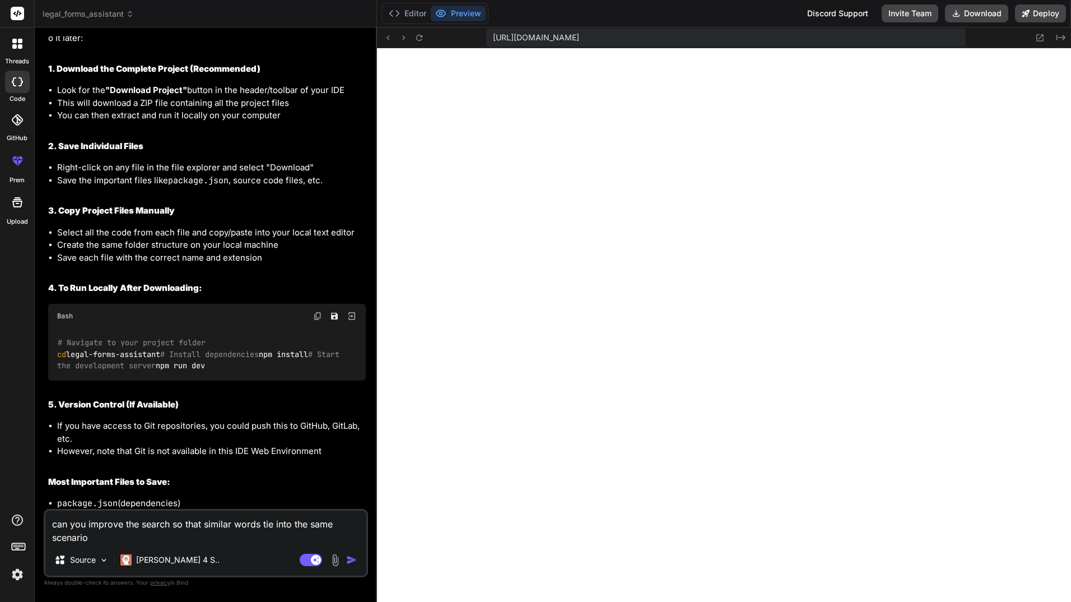
click at [212, 532] on textarea "can you improve the search so that similar words tie into the same scenario" at bounding box center [205, 527] width 321 height 34
click at [353, 557] on img "button" at bounding box center [351, 559] width 11 height 11
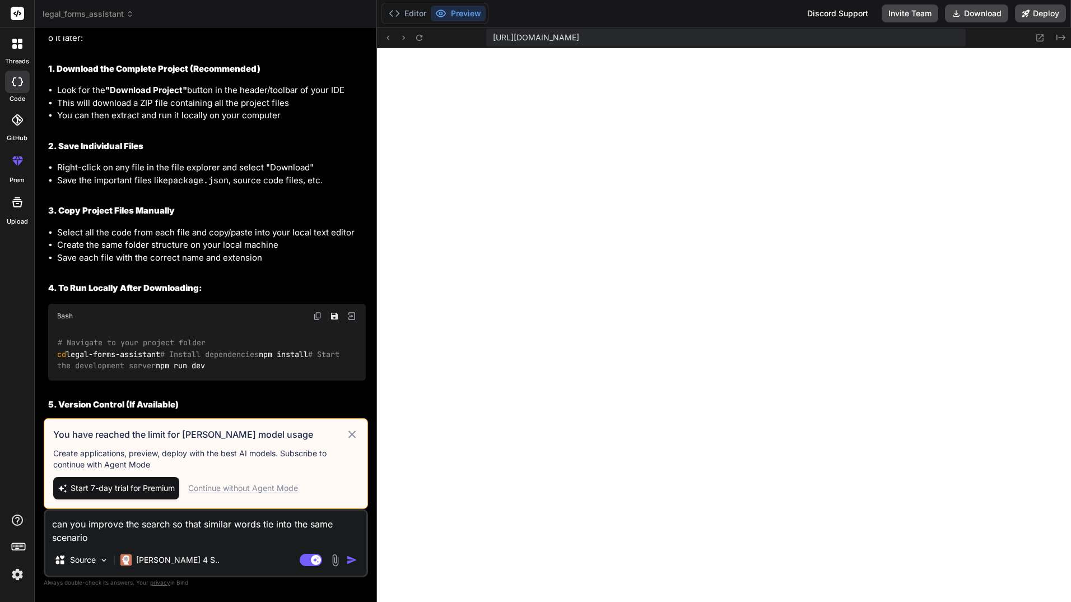
click at [111, 488] on span "Start 7-day trial for Premium" at bounding box center [123, 487] width 104 height 11
type textarea "x"
